Goal: Navigation & Orientation: Go to known website

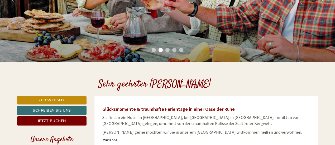
scroll to position [132, 0]
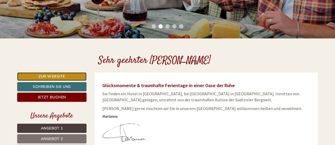
click at [64, 77] on link "Zur Website" at bounding box center [51, 76] width 69 height 8
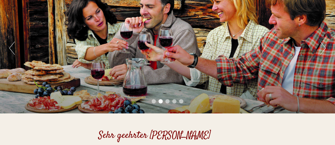
scroll to position [53, 0]
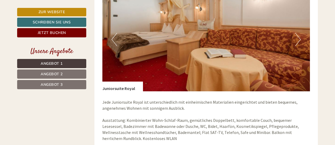
scroll to position [1265, 0]
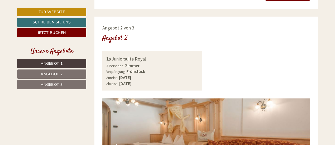
scroll to position [632, 0]
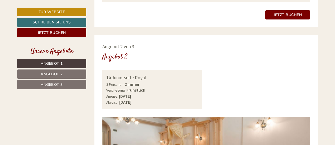
scroll to position [580, 0]
